Goal: Information Seeking & Learning: Check status

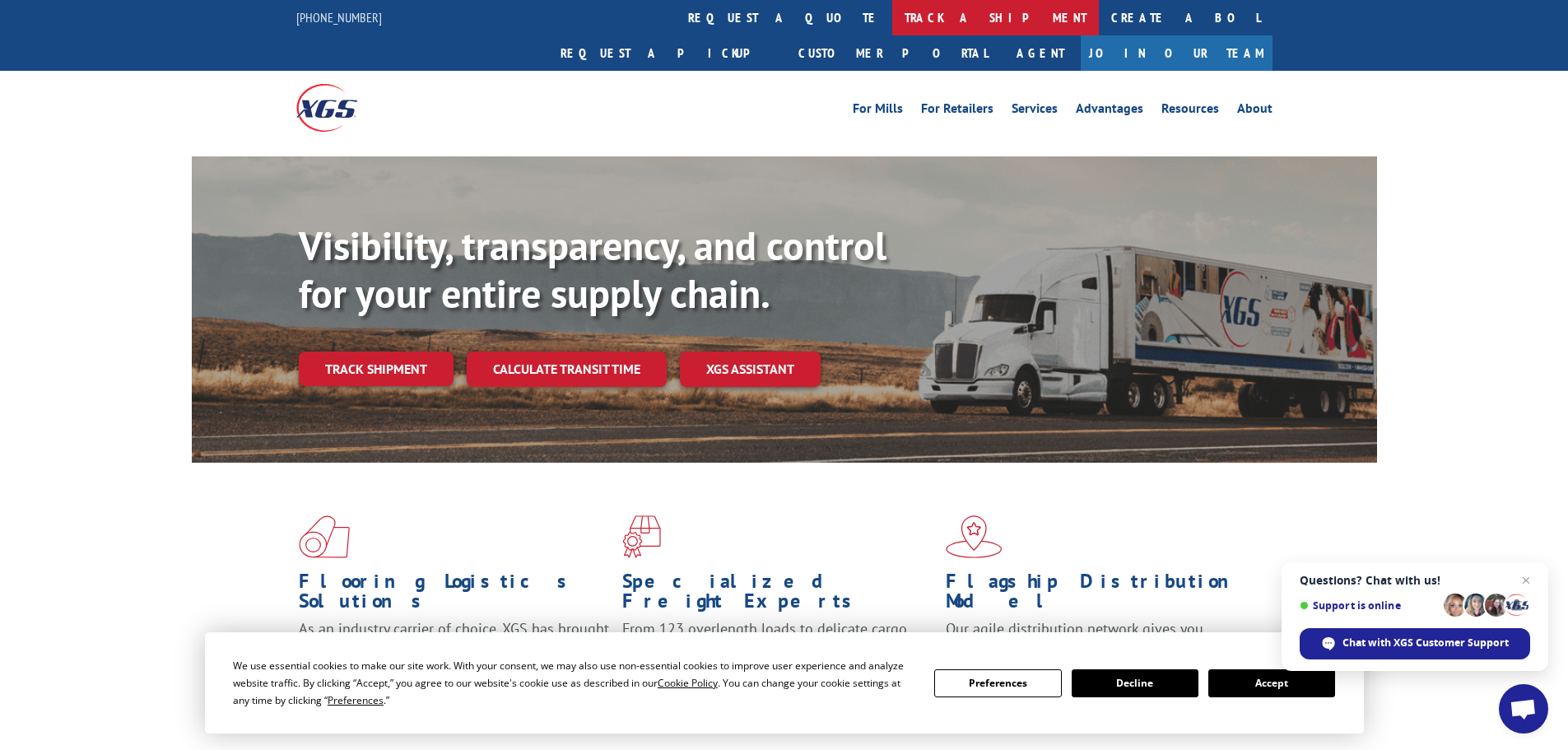
click at [892, 18] on link "track a shipment" at bounding box center [995, 17] width 206 height 36
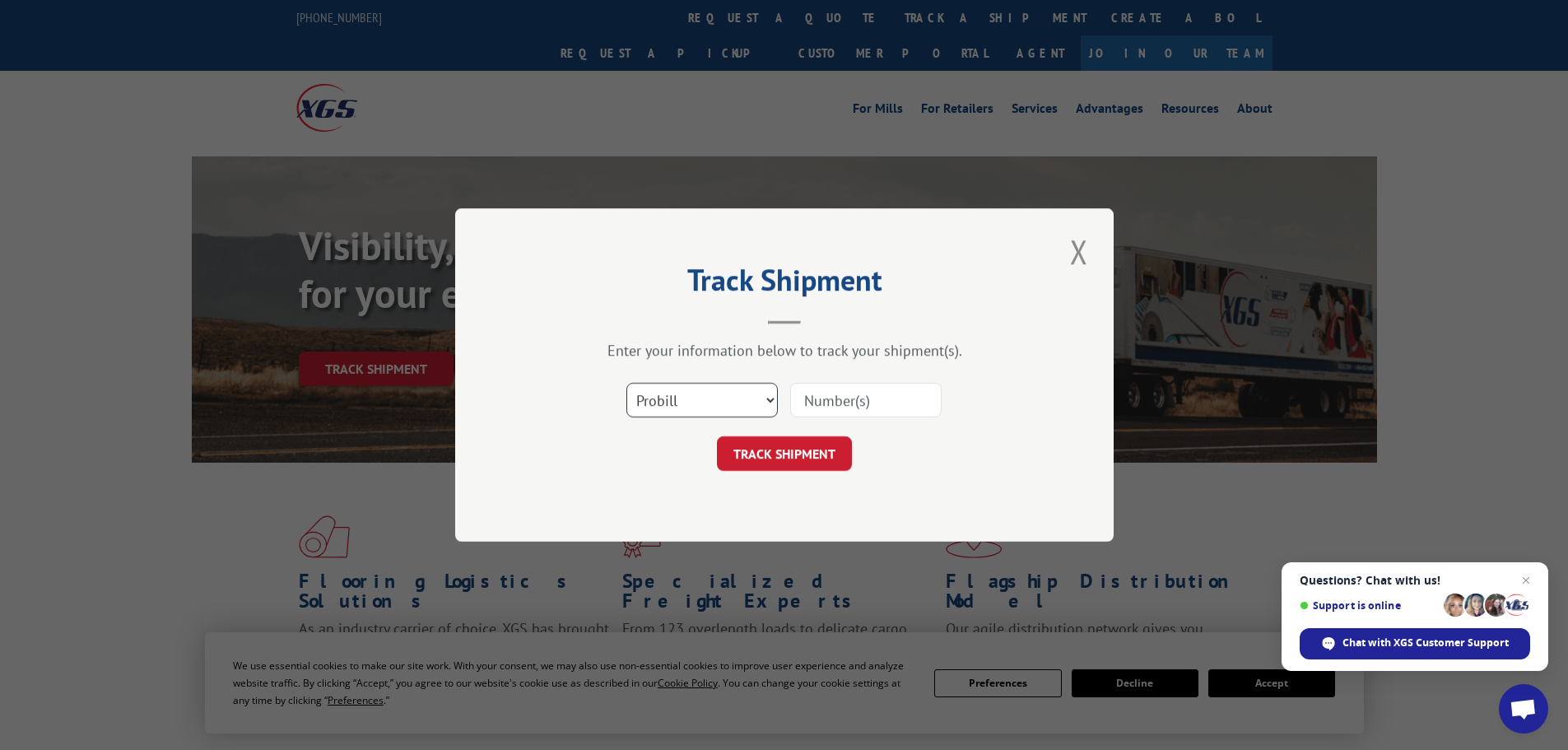
click at [740, 410] on select "Select category... Probill BOL PO" at bounding box center [702, 400] width 151 height 35
select select "po"
click at [627, 383] on select "Select category... Probill BOL PO" at bounding box center [702, 400] width 151 height 35
click at [807, 388] on input at bounding box center [866, 400] width 151 height 35
type input "23501451"
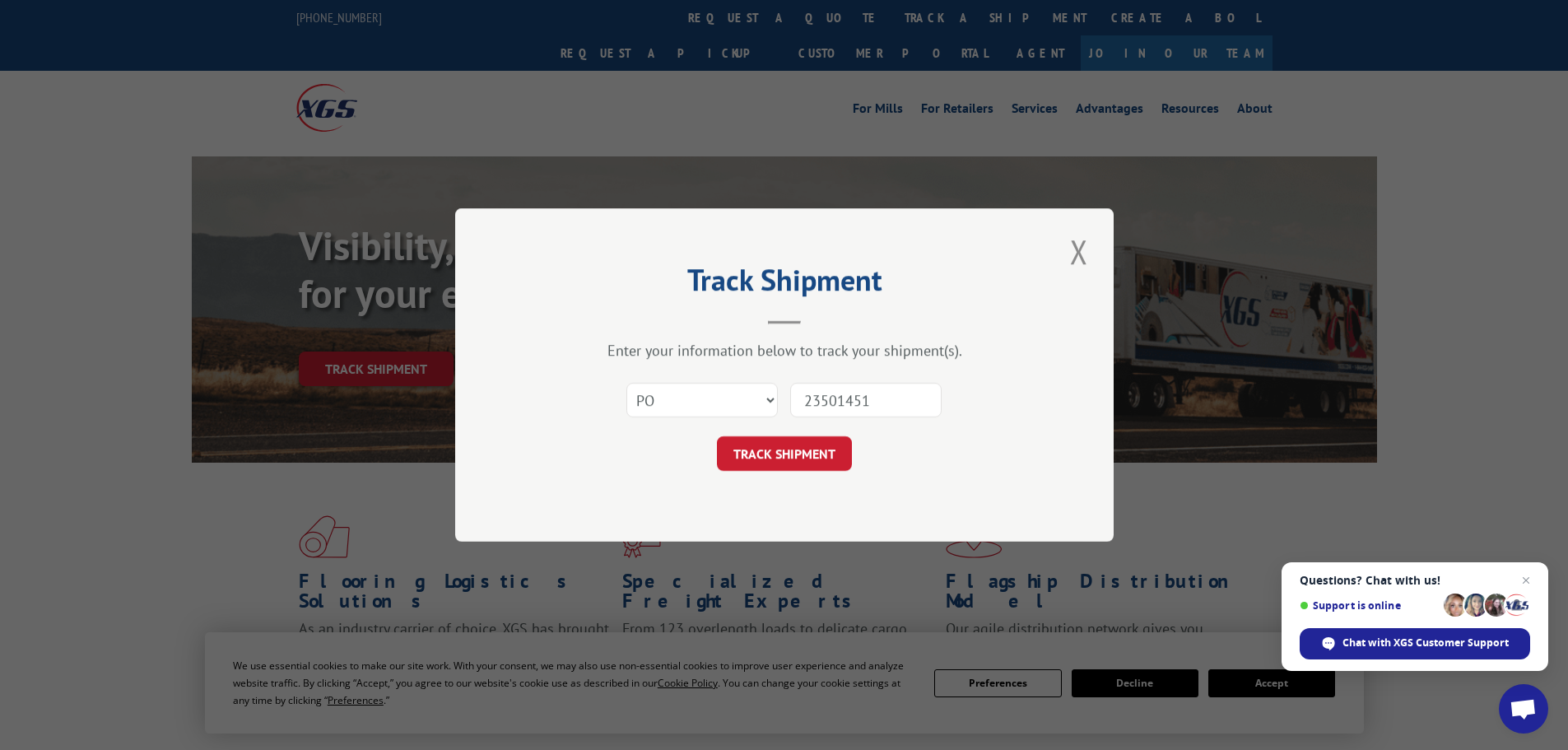
click button "TRACK SHIPMENT" at bounding box center [784, 453] width 135 height 35
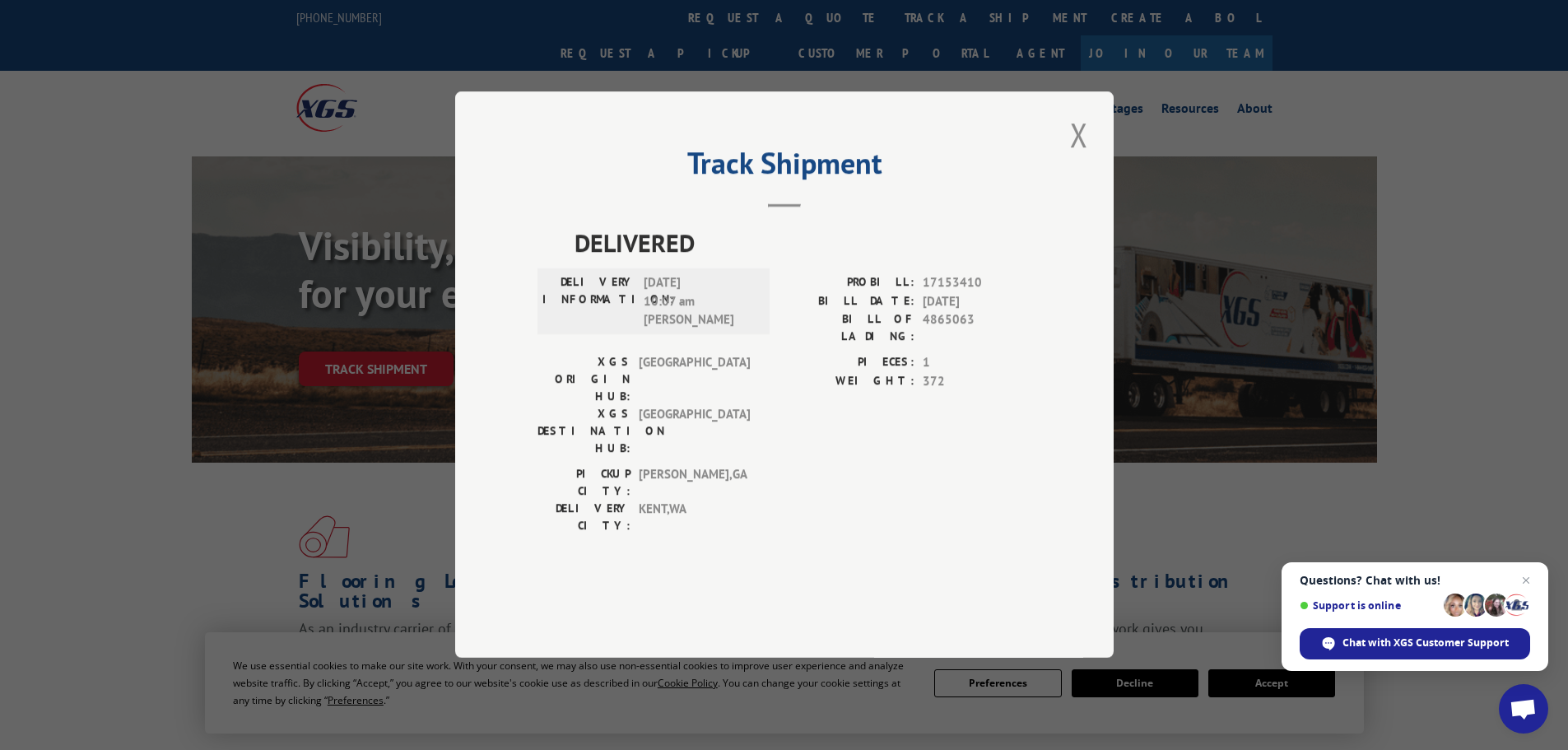
drag, startPoint x: 1083, startPoint y: 178, endPoint x: 837, endPoint y: 40, distance: 282.1
click at [1074, 157] on button "Close modal" at bounding box center [1079, 135] width 28 height 46
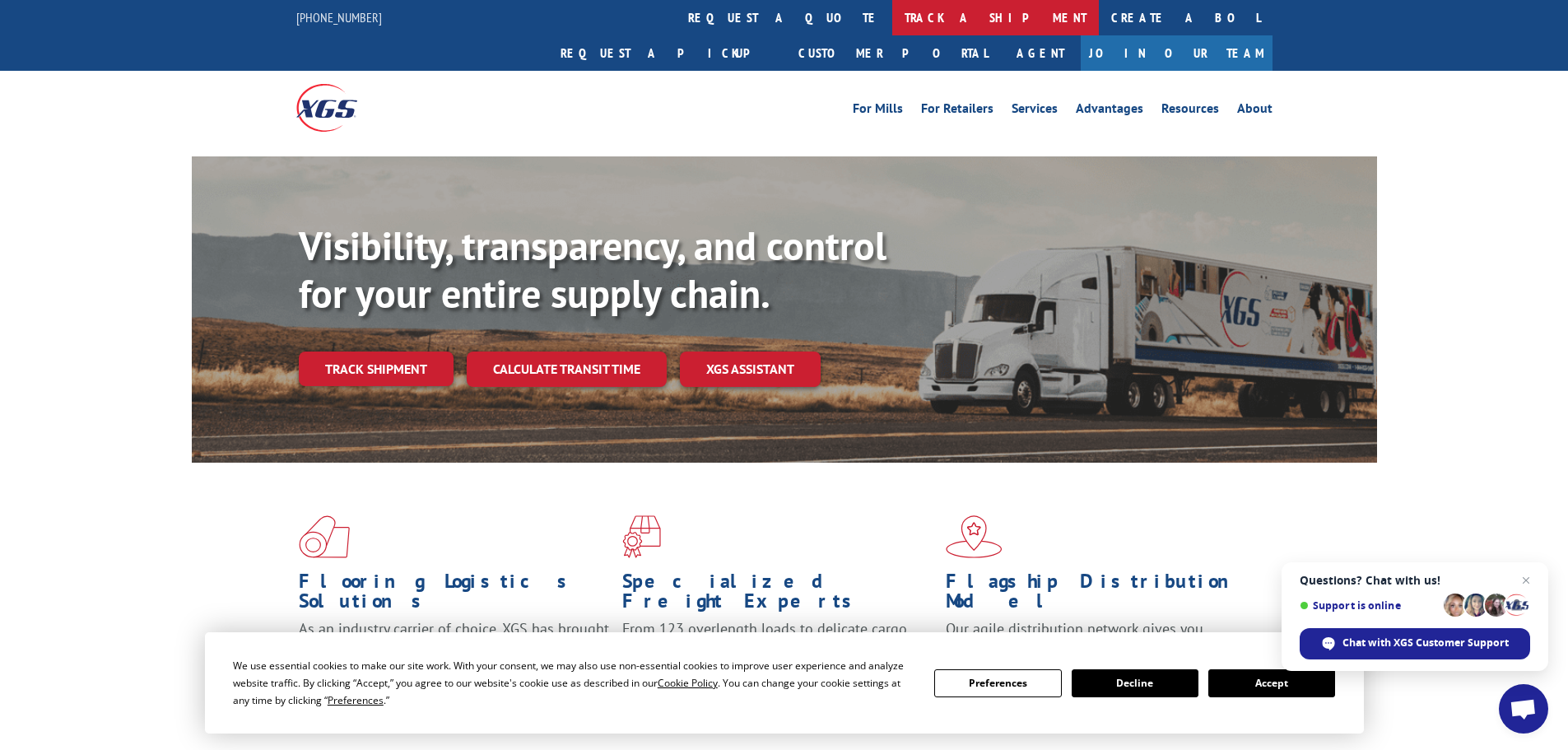
click at [892, 17] on link "track a shipment" at bounding box center [995, 17] width 206 height 36
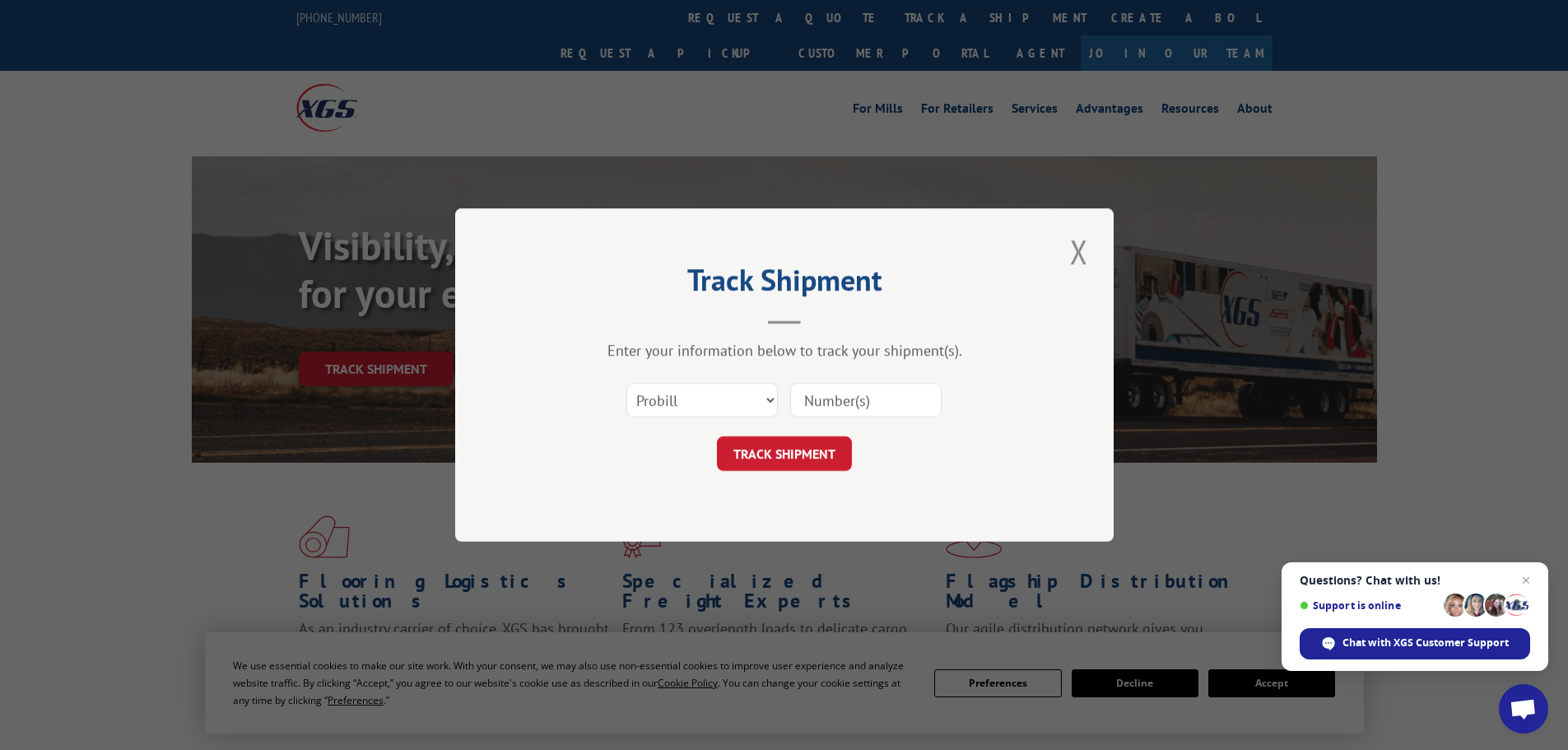
click at [765, 419] on div "Select category... Probill BOL PO" at bounding box center [702, 399] width 150 height 38
drag, startPoint x: 697, startPoint y: 403, endPoint x: 698, endPoint y: 412, distance: 9.1
click at [697, 404] on select "Select category... Probill BOL PO" at bounding box center [702, 400] width 151 height 35
select select "po"
click at [627, 383] on select "Select category... Probill BOL PO" at bounding box center [702, 400] width 151 height 35
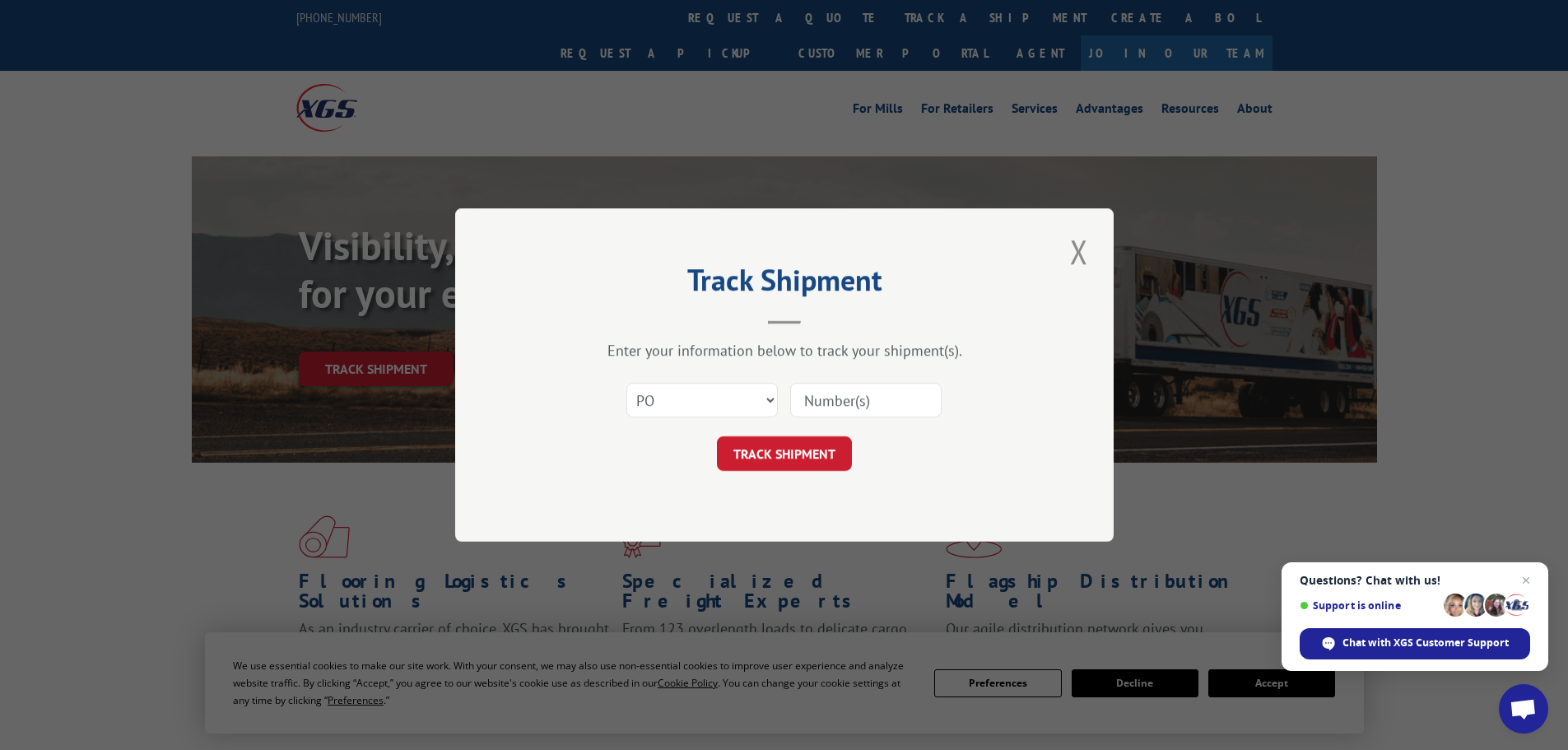
click at [815, 399] on input at bounding box center [866, 400] width 151 height 35
type input "23501465"
click at [717, 436] on button "TRACK SHIPMENT" at bounding box center [784, 453] width 135 height 35
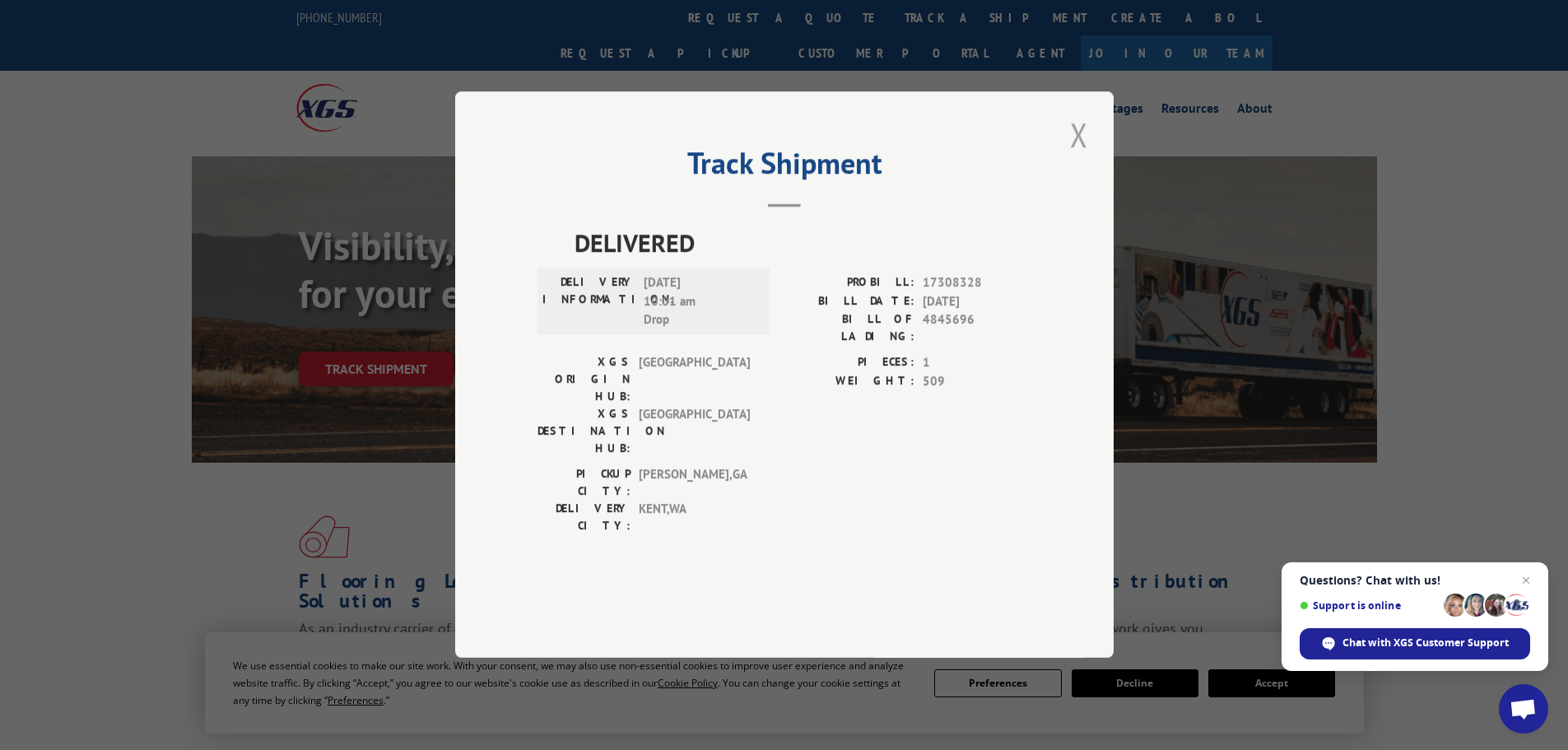
click at [1082, 157] on button "Close modal" at bounding box center [1079, 135] width 28 height 46
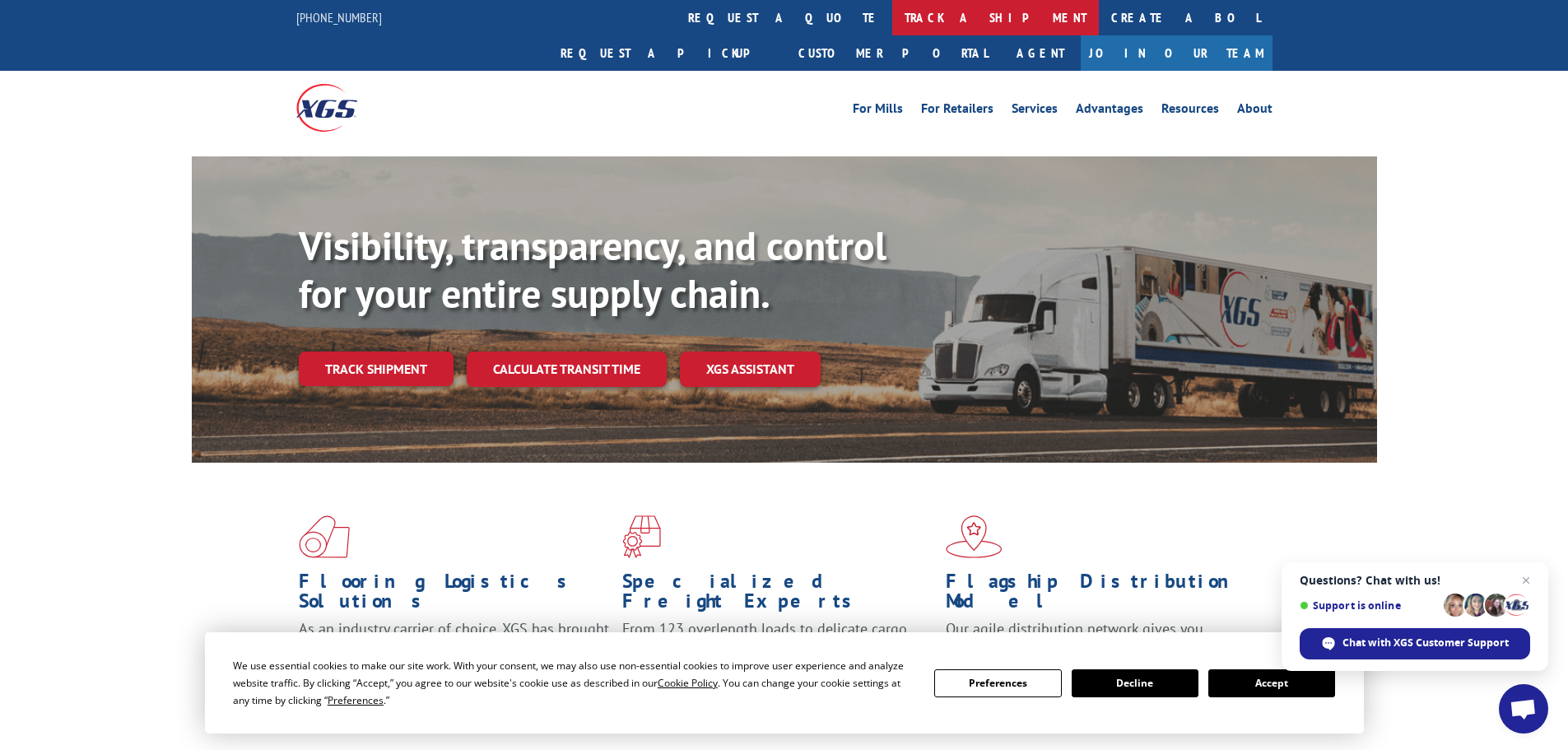
click at [892, 20] on link "track a shipment" at bounding box center [995, 17] width 206 height 36
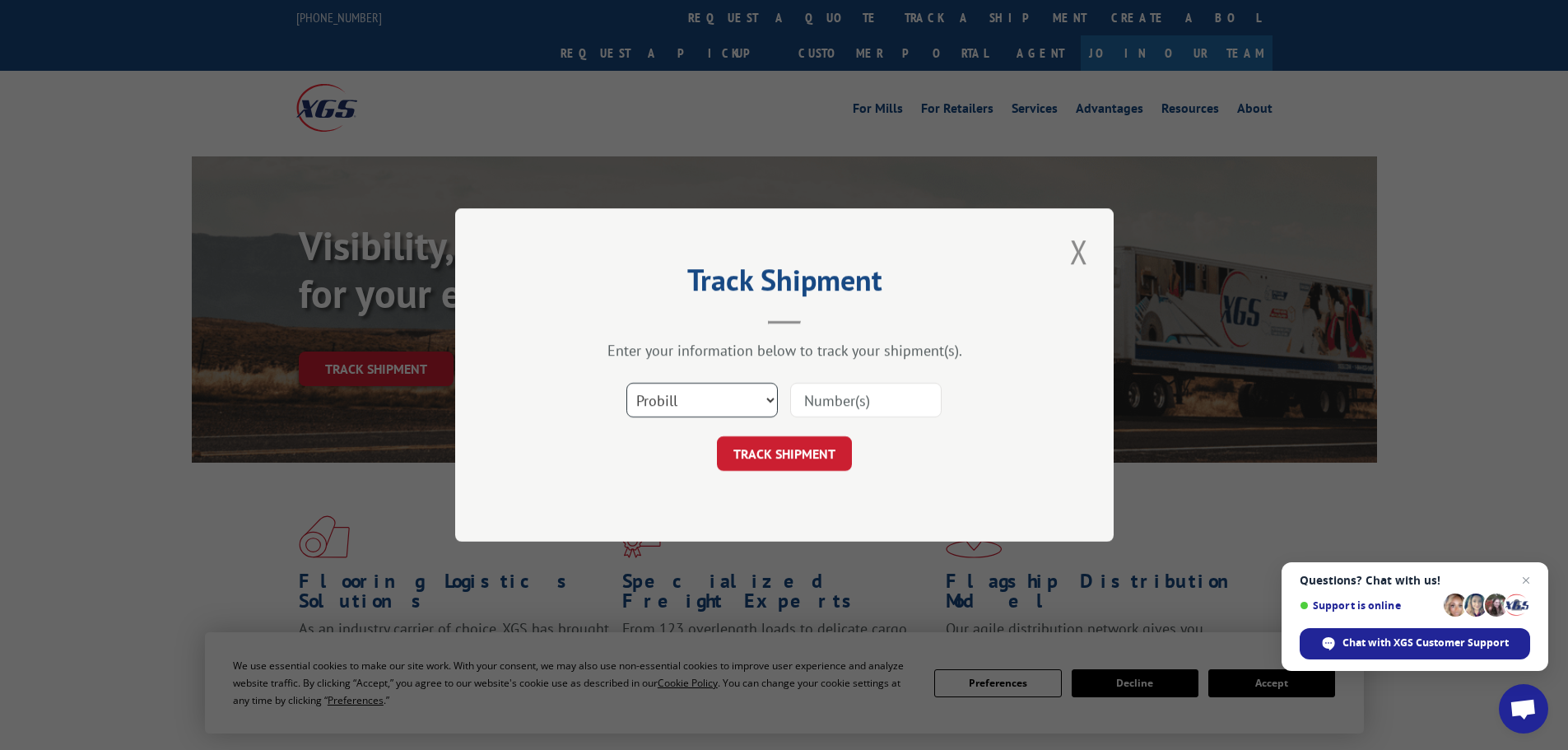
click at [731, 410] on select "Select category... Probill BOL PO" at bounding box center [702, 400] width 151 height 35
select select "po"
click at [627, 383] on select "Select category... Probill BOL PO" at bounding box center [702, 400] width 151 height 35
click at [815, 392] on input at bounding box center [866, 400] width 151 height 35
type input "23501464"
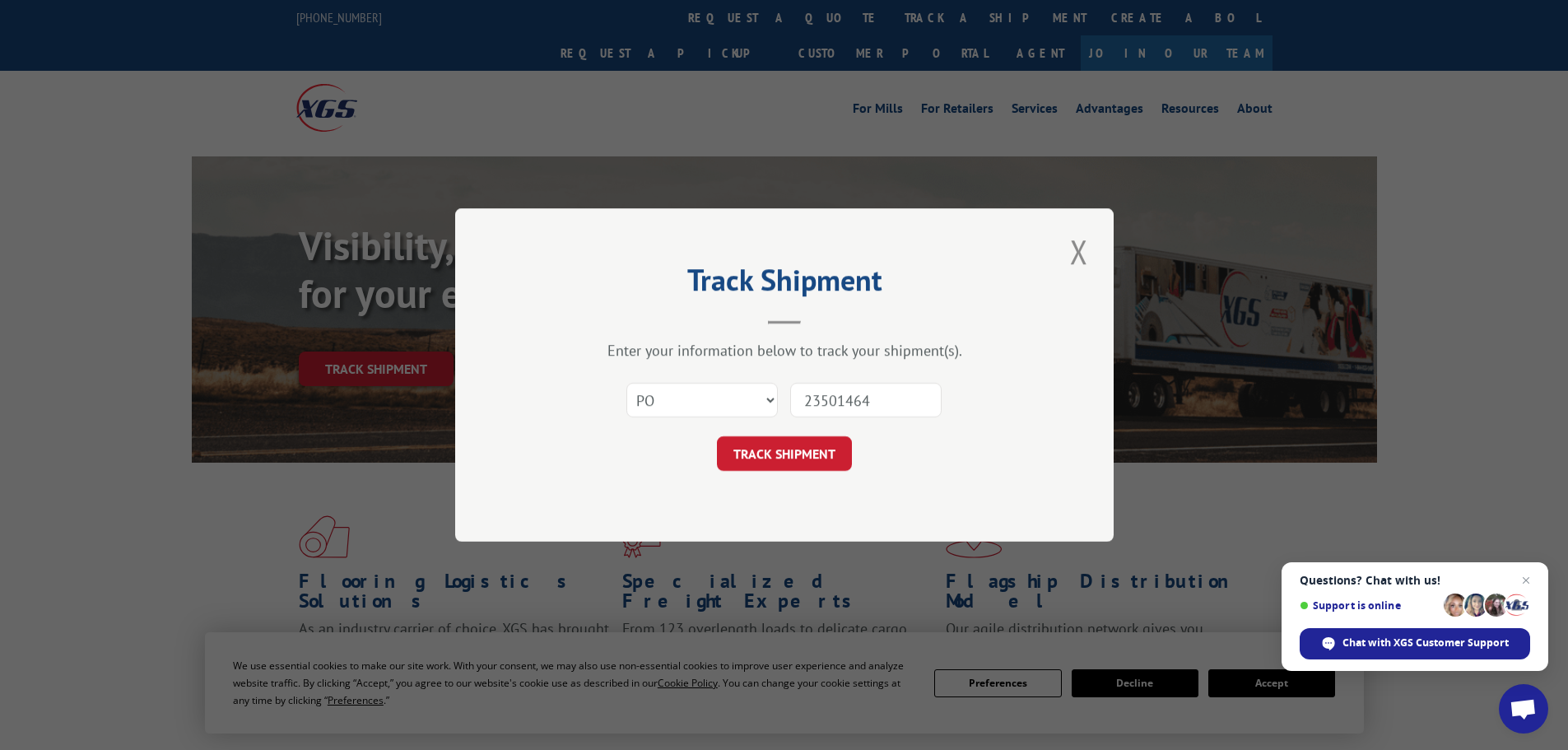
click at [717, 436] on button "TRACK SHIPMENT" at bounding box center [784, 453] width 135 height 35
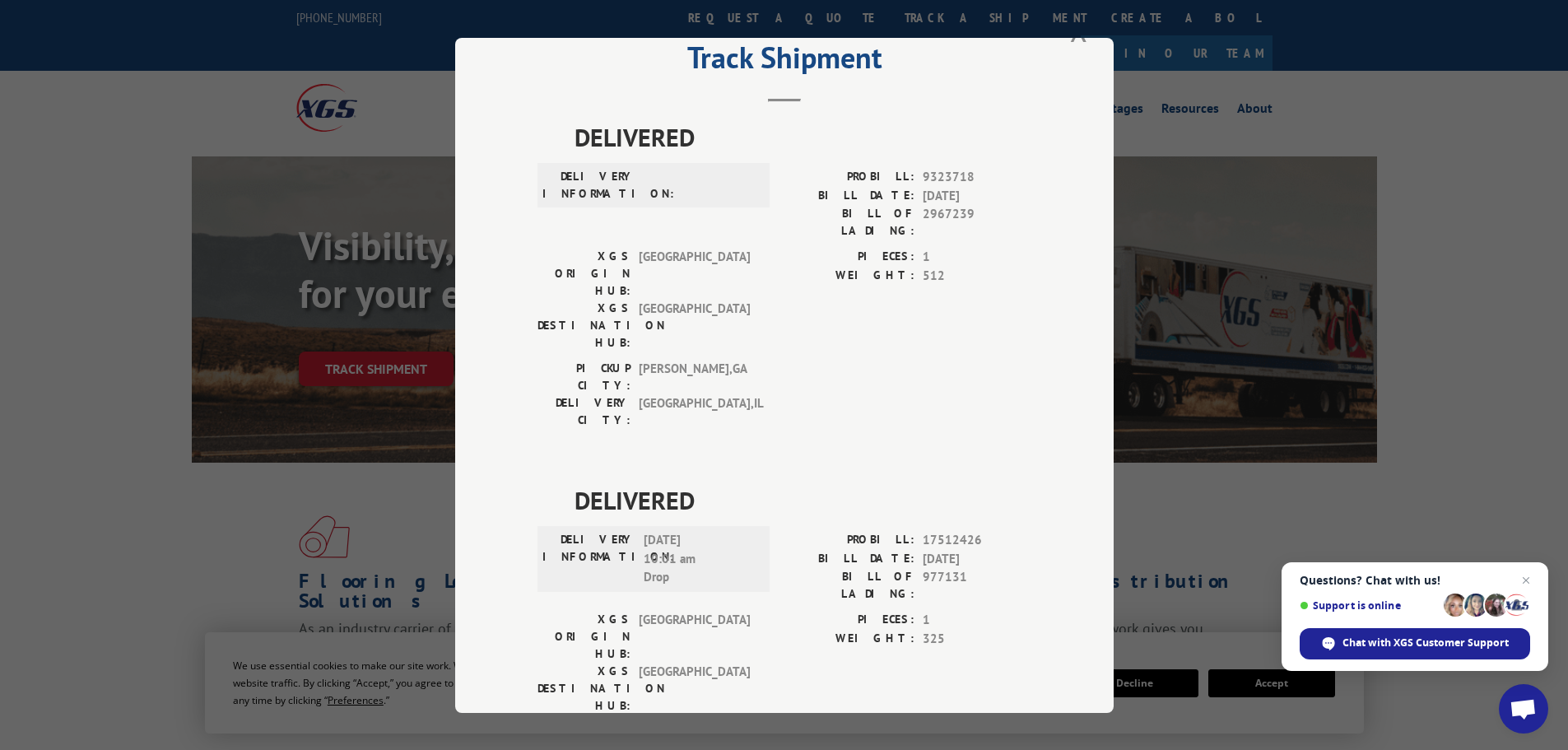
scroll to position [80, 0]
